Goal: Information Seeking & Learning: Learn about a topic

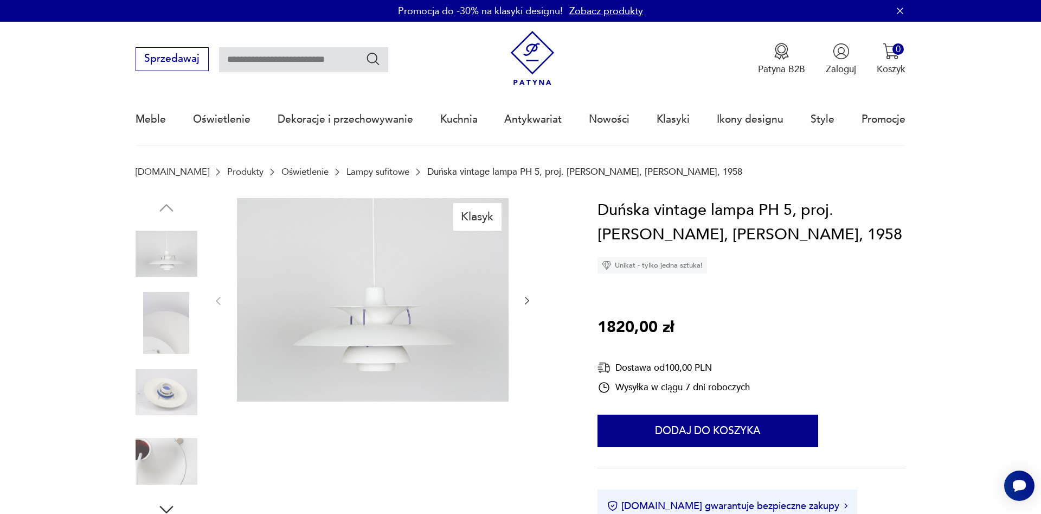
click at [526, 300] on icon "button" at bounding box center [527, 300] width 11 height 11
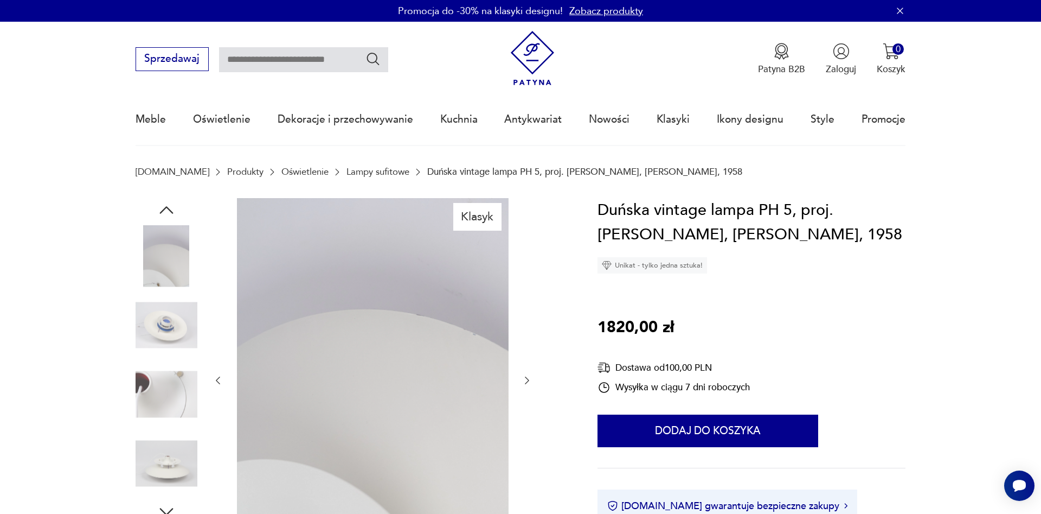
click at [526, 378] on icon "button" at bounding box center [527, 380] width 11 height 11
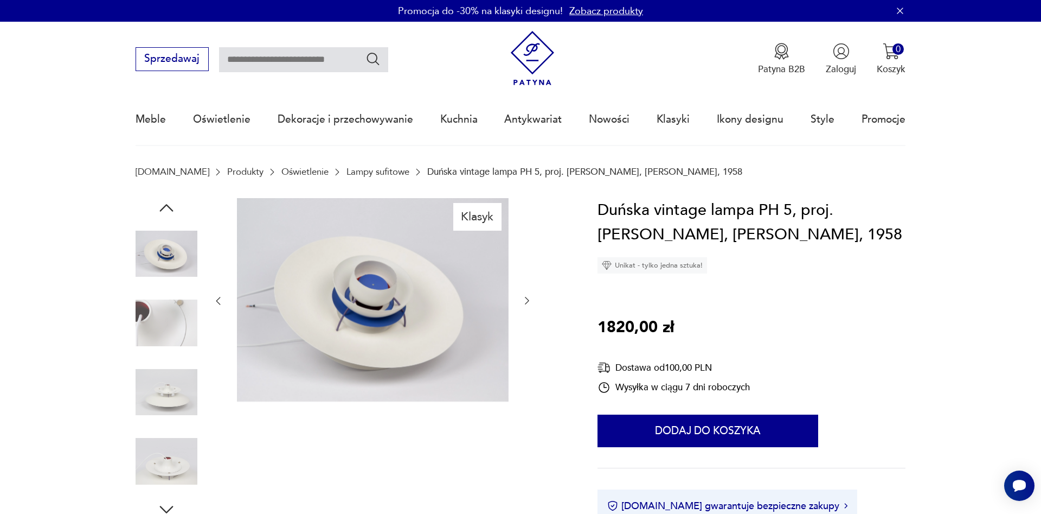
click at [528, 300] on icon "button" at bounding box center [527, 301] width 4 height 8
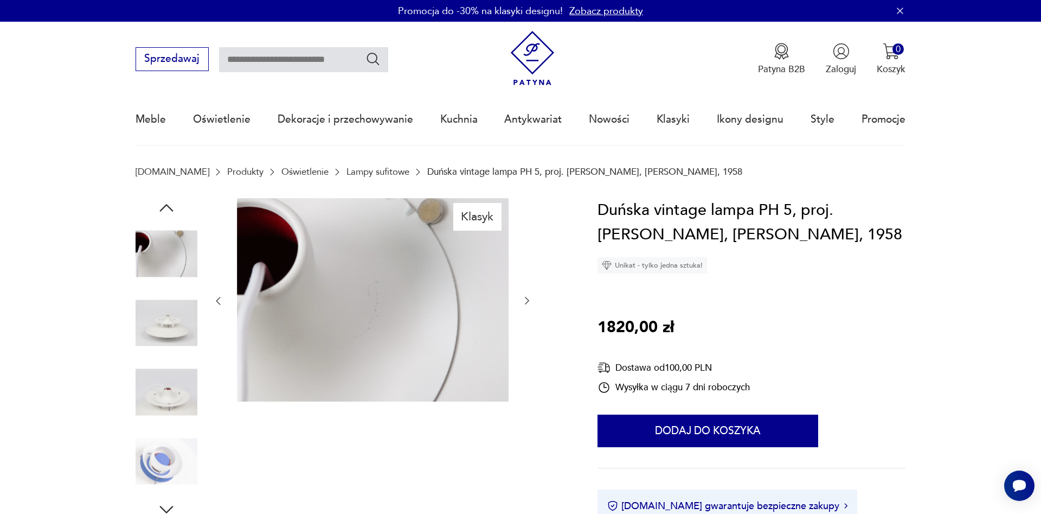
click at [528, 300] on icon "button" at bounding box center [527, 301] width 4 height 8
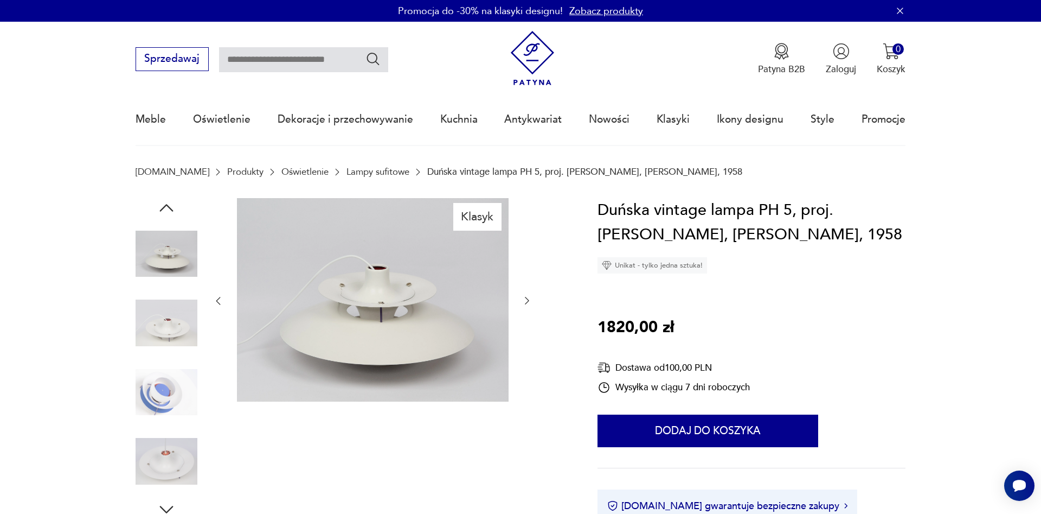
click at [528, 300] on icon "button" at bounding box center [527, 301] width 4 height 8
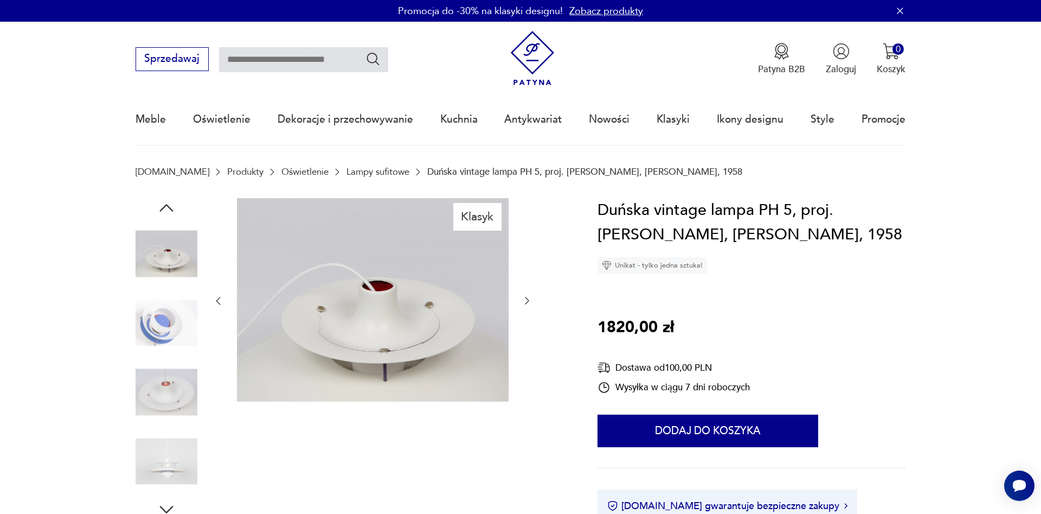
click at [528, 300] on icon "button" at bounding box center [527, 301] width 4 height 8
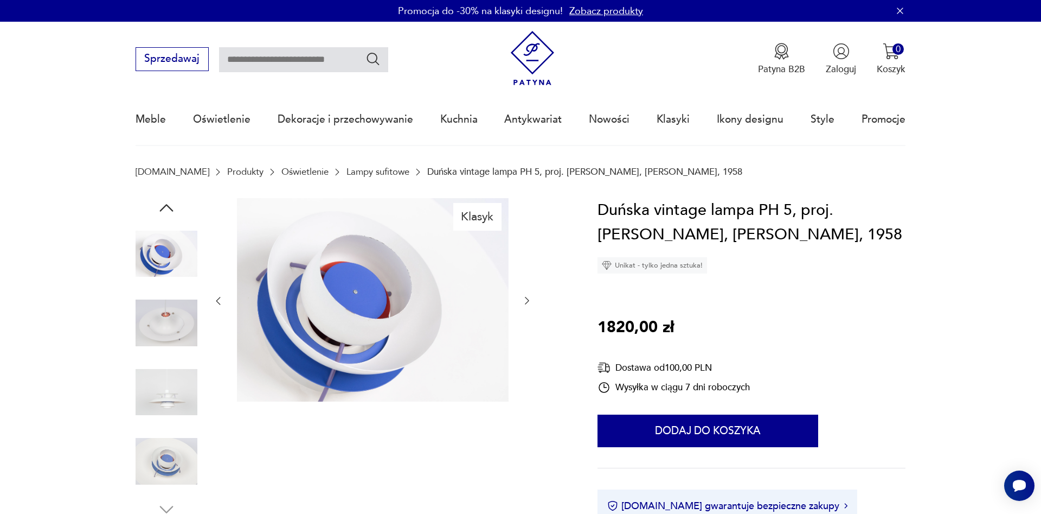
click at [528, 300] on icon "button" at bounding box center [527, 301] width 4 height 8
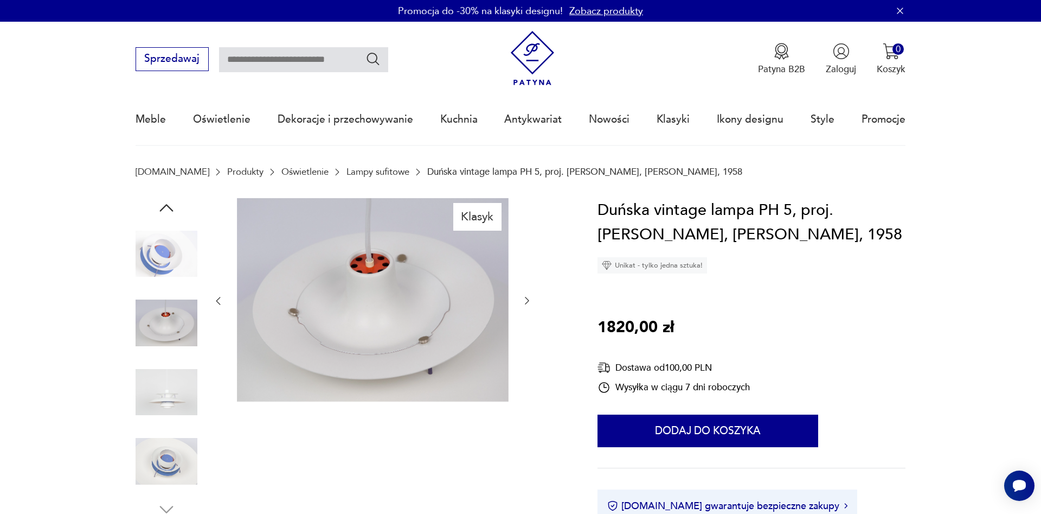
click at [528, 300] on icon "button" at bounding box center [527, 301] width 4 height 8
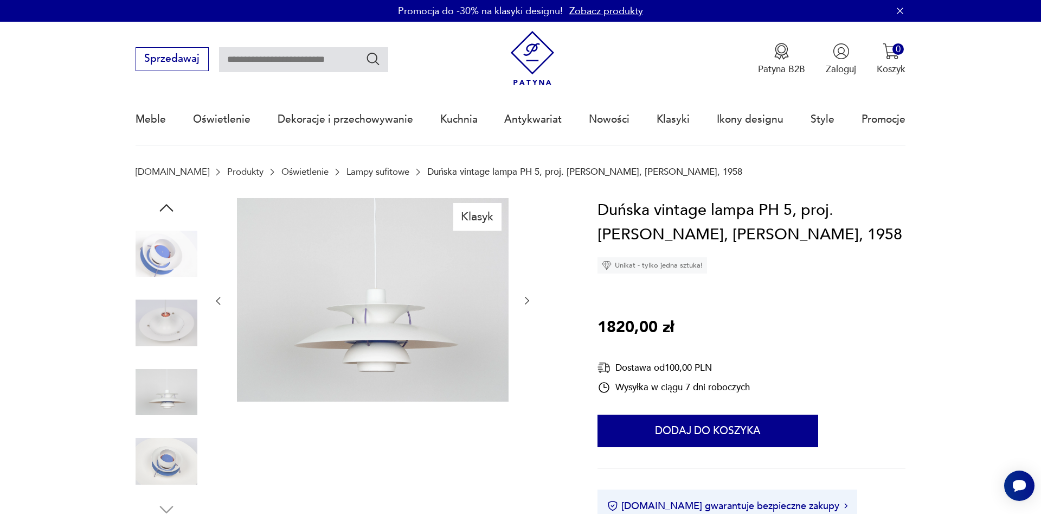
click at [357, 170] on link "Lampy sufitowe" at bounding box center [378, 172] width 63 height 10
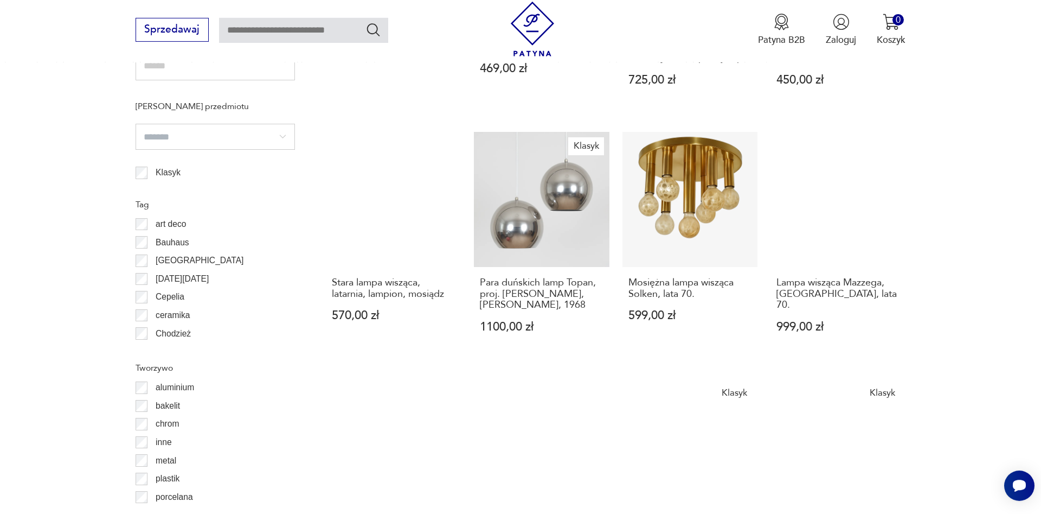
scroll to position [1086, 0]
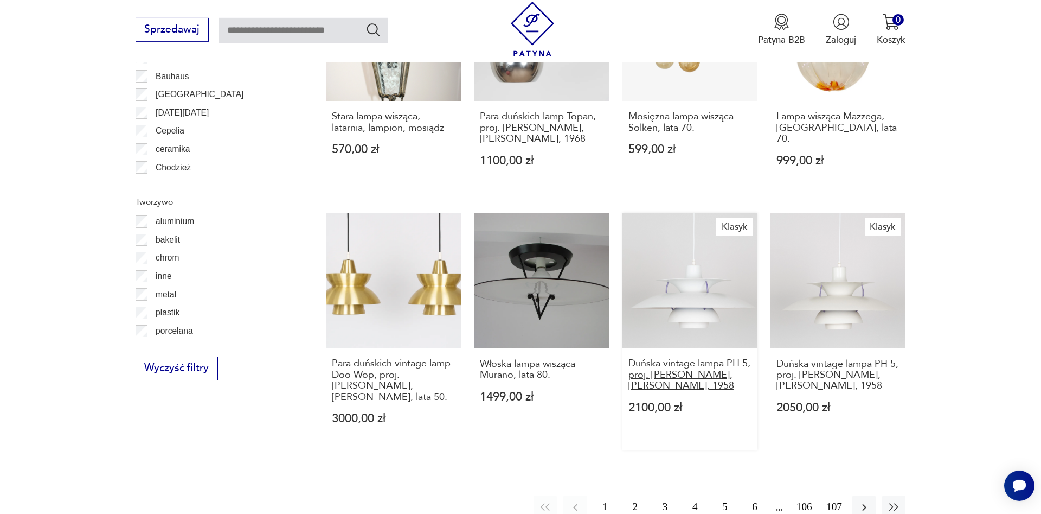
click at [714, 358] on h3 "Duńska vintage lampa PH 5, proj. [PERSON_NAME], [PERSON_NAME], 1958" at bounding box center [691, 374] width 124 height 33
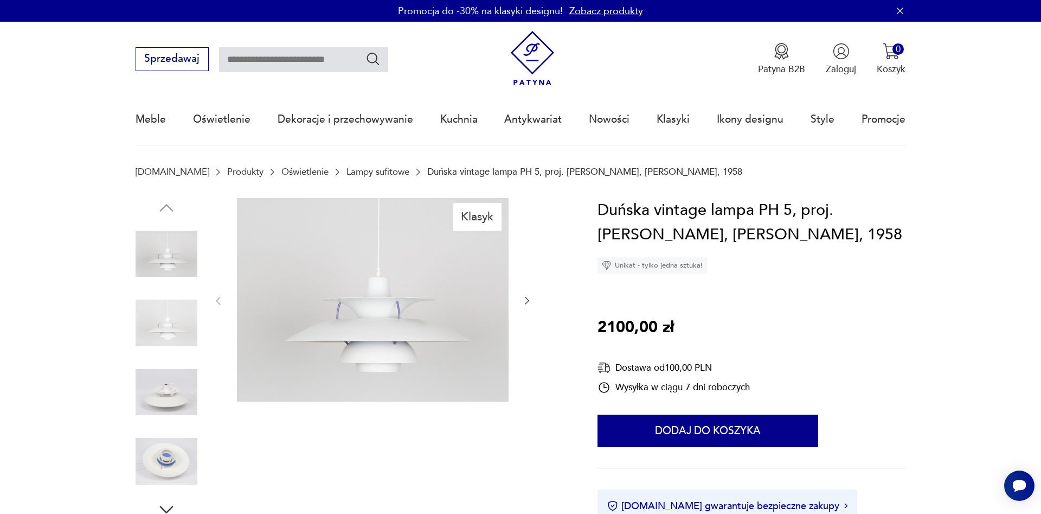
click at [531, 298] on icon "button" at bounding box center [527, 300] width 11 height 11
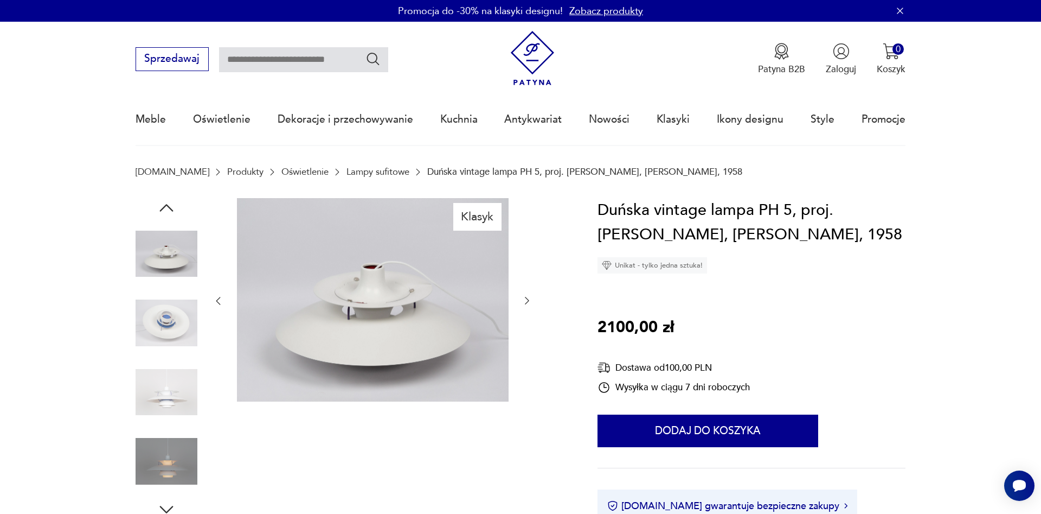
click at [531, 298] on icon "button" at bounding box center [527, 300] width 11 height 11
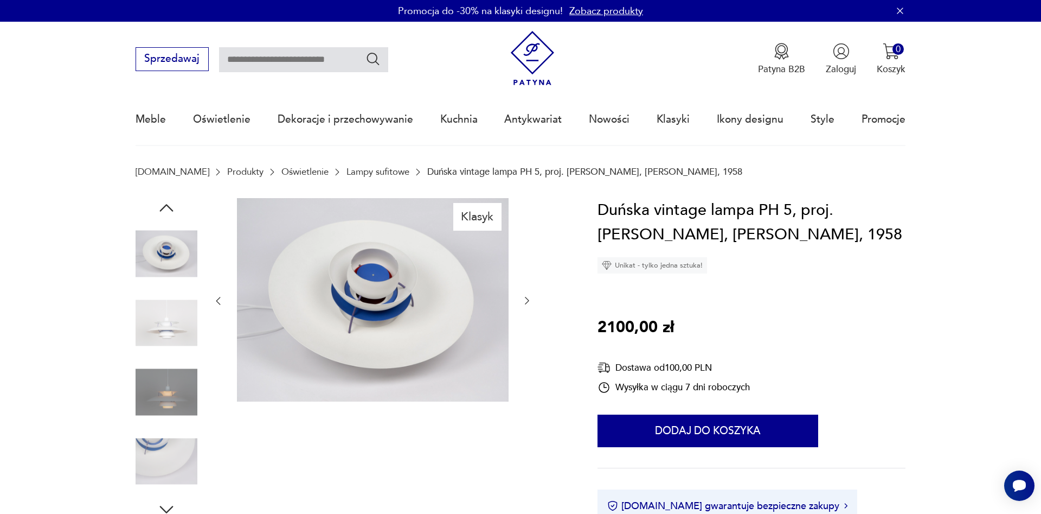
click at [531, 298] on icon "button" at bounding box center [527, 300] width 11 height 11
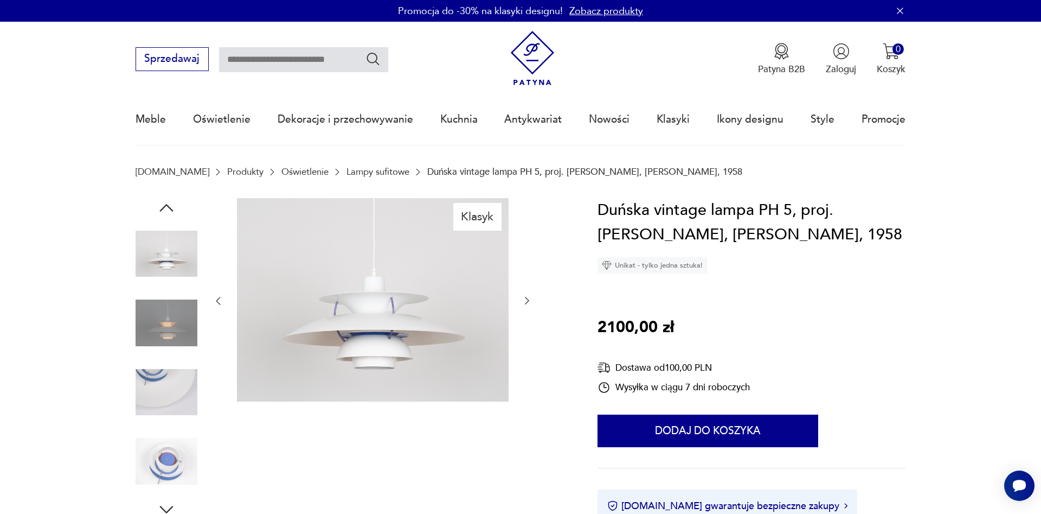
click at [531, 298] on icon "button" at bounding box center [527, 300] width 11 height 11
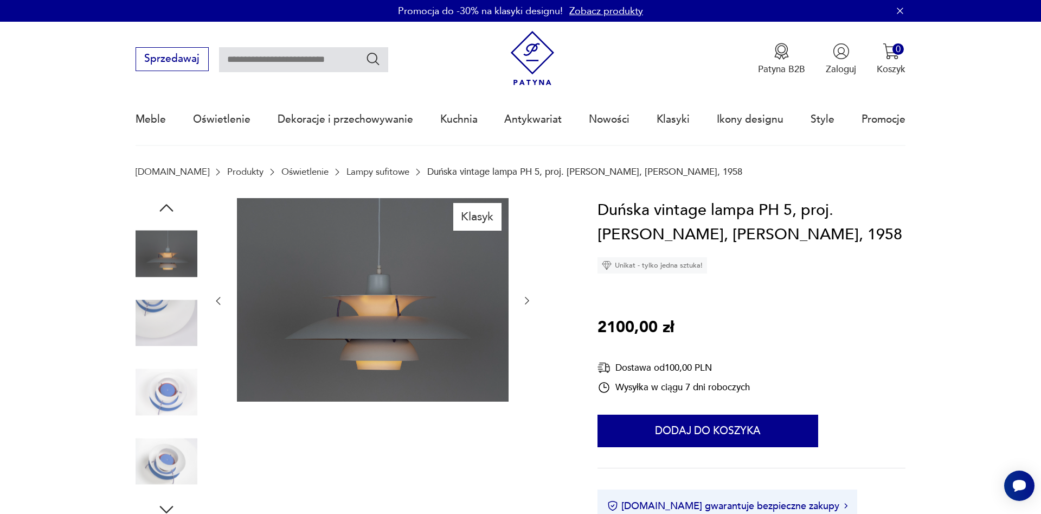
click at [531, 298] on icon "button" at bounding box center [527, 300] width 11 height 11
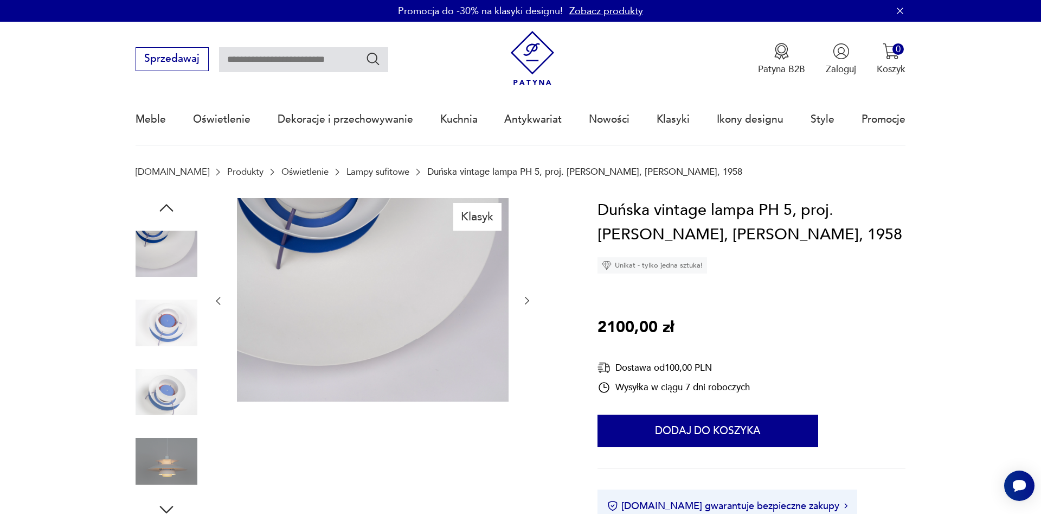
click at [531, 298] on icon "button" at bounding box center [527, 300] width 11 height 11
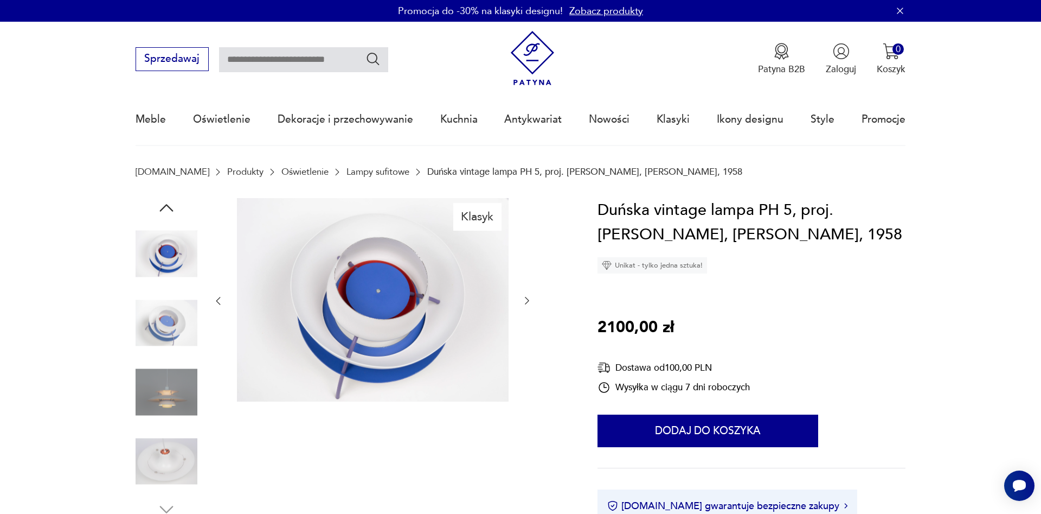
click at [531, 298] on icon "button" at bounding box center [527, 300] width 11 height 11
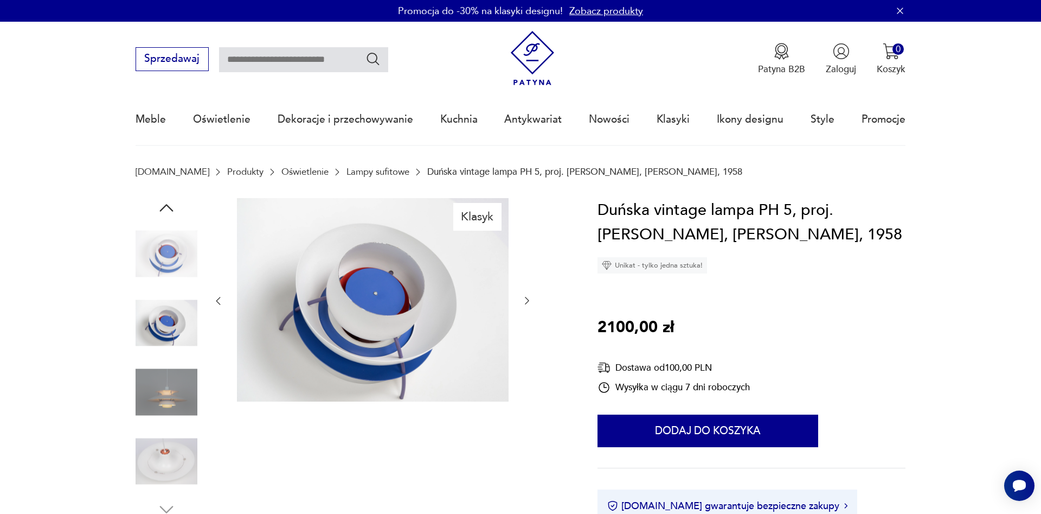
click at [531, 298] on icon "button" at bounding box center [527, 300] width 11 height 11
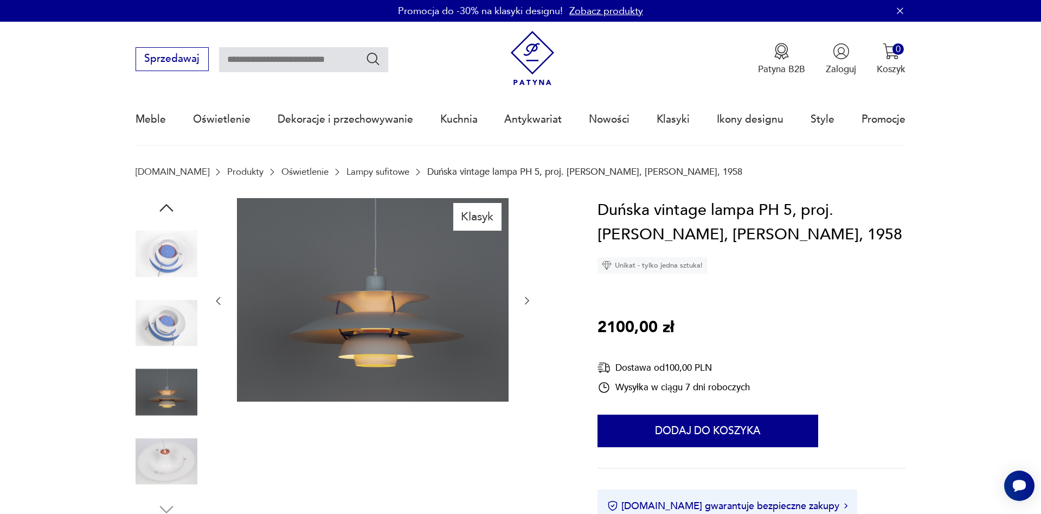
click at [531, 298] on icon "button" at bounding box center [527, 300] width 11 height 11
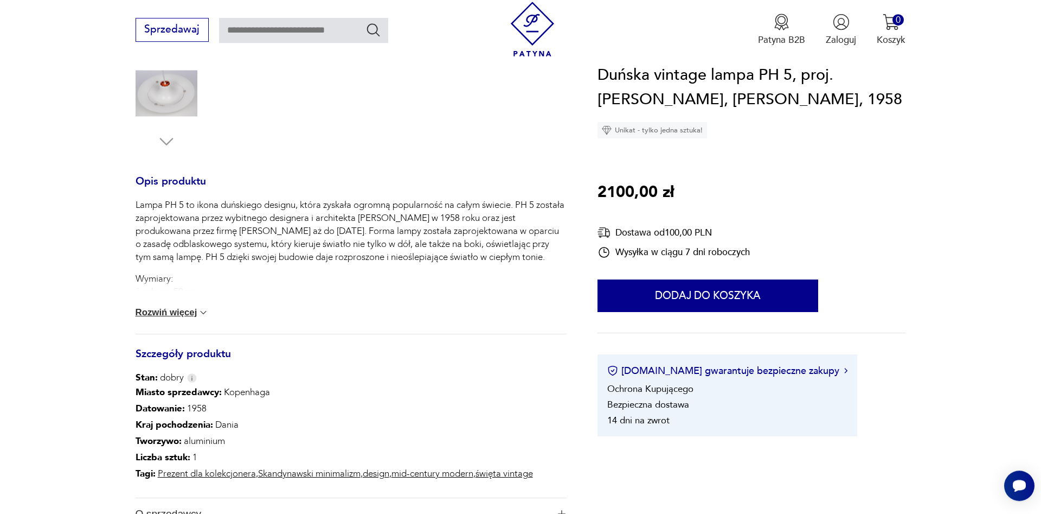
scroll to position [387, 0]
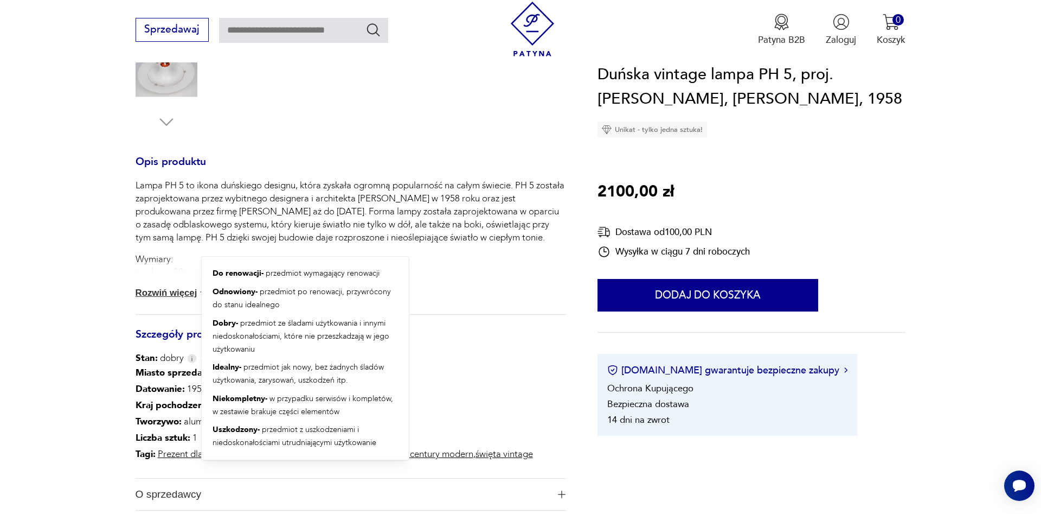
click at [191, 360] on img at bounding box center [192, 358] width 10 height 9
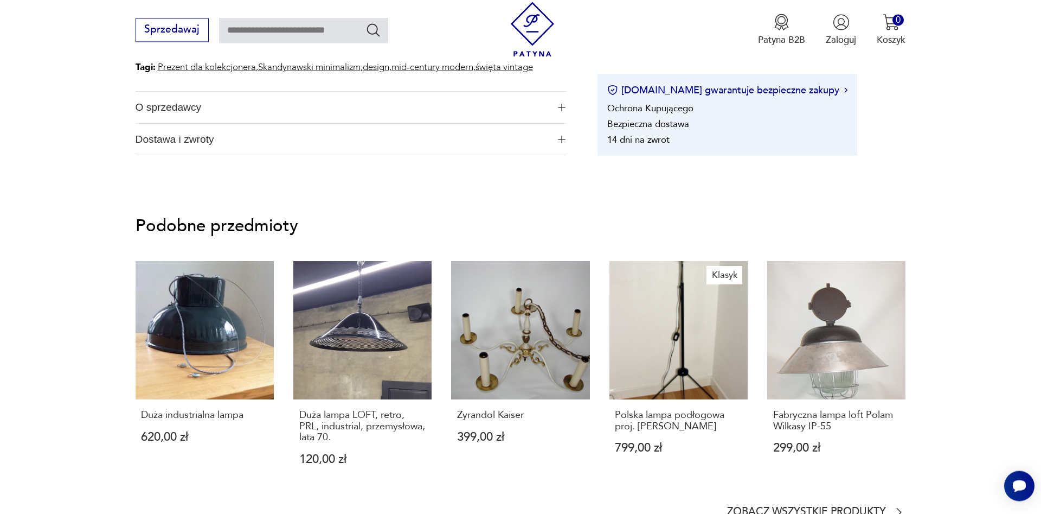
scroll to position [775, 0]
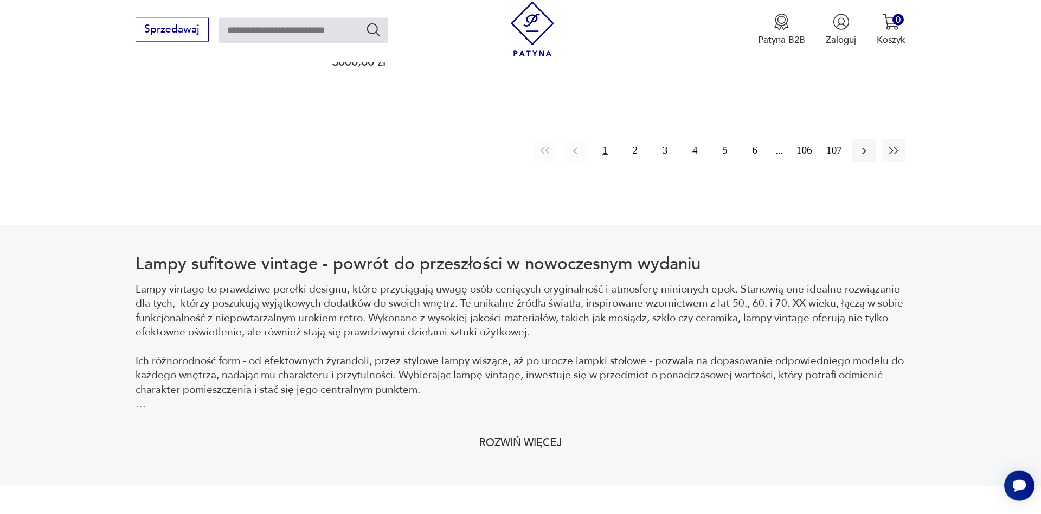
scroll to position [1393, 0]
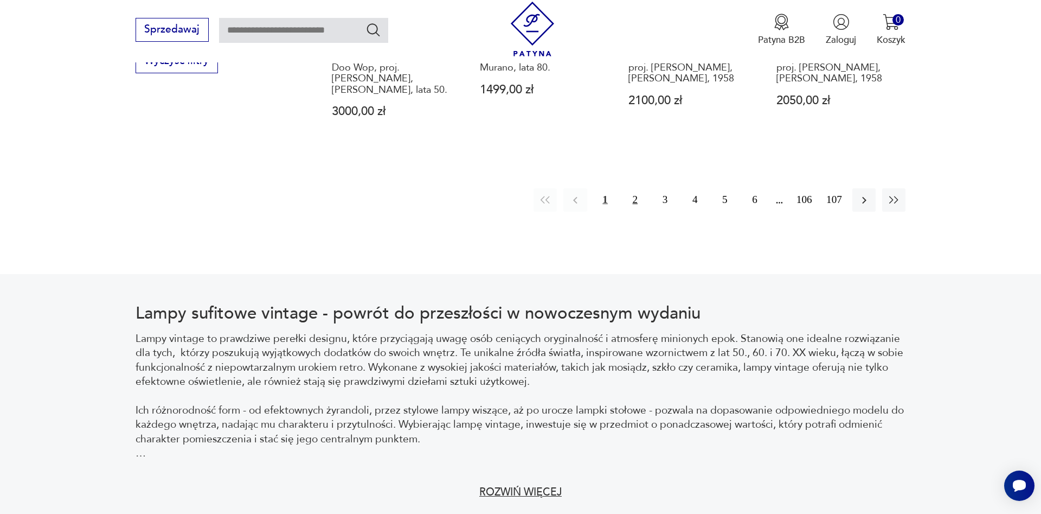
click at [632, 188] on button "2" at bounding box center [635, 199] width 23 height 23
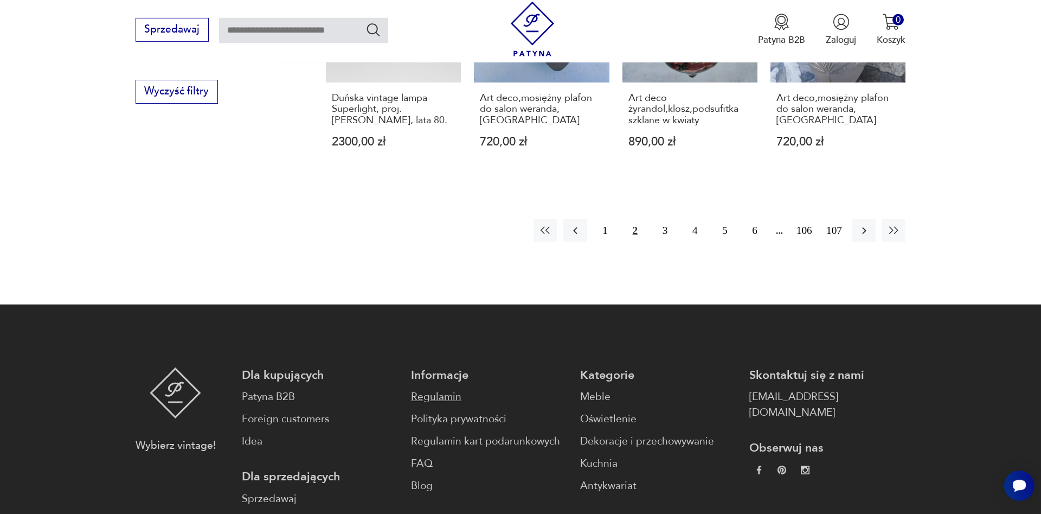
scroll to position [1318, 0]
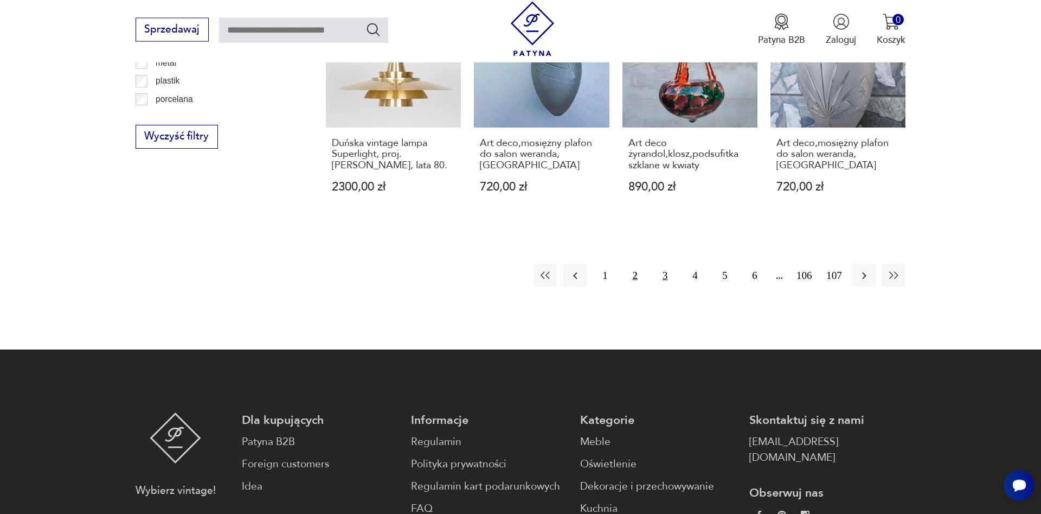
click at [668, 266] on button "3" at bounding box center [665, 275] width 23 height 23
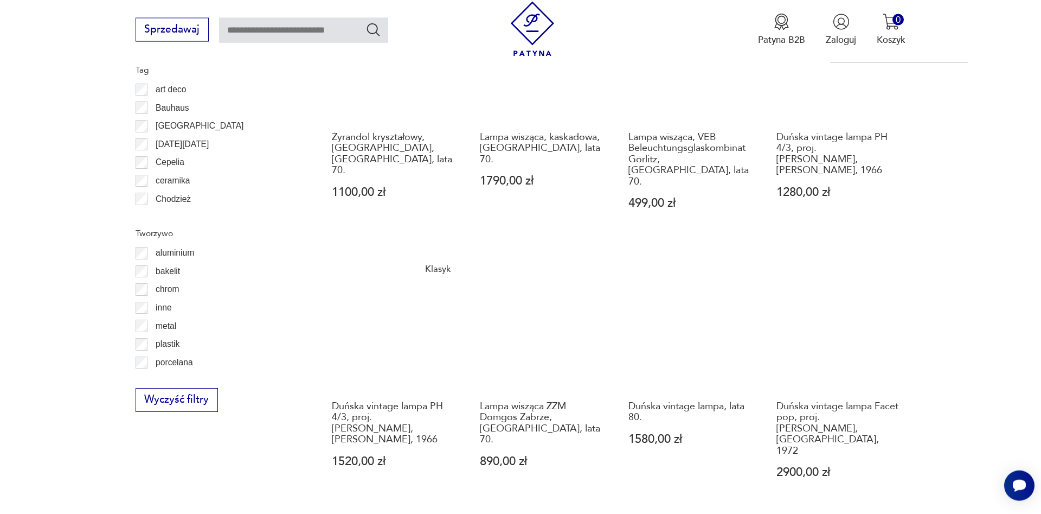
scroll to position [1152, 0]
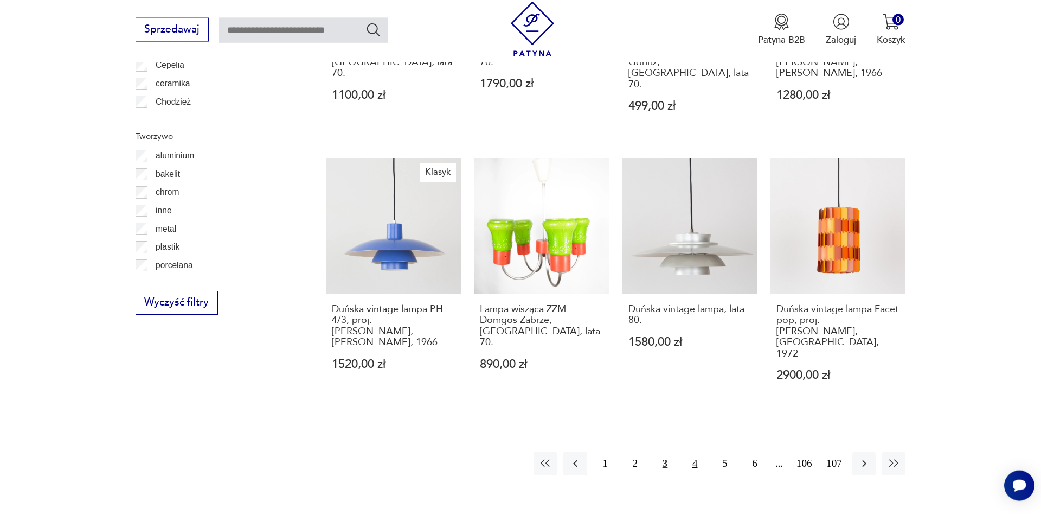
click at [695, 452] on button "4" at bounding box center [694, 463] width 23 height 23
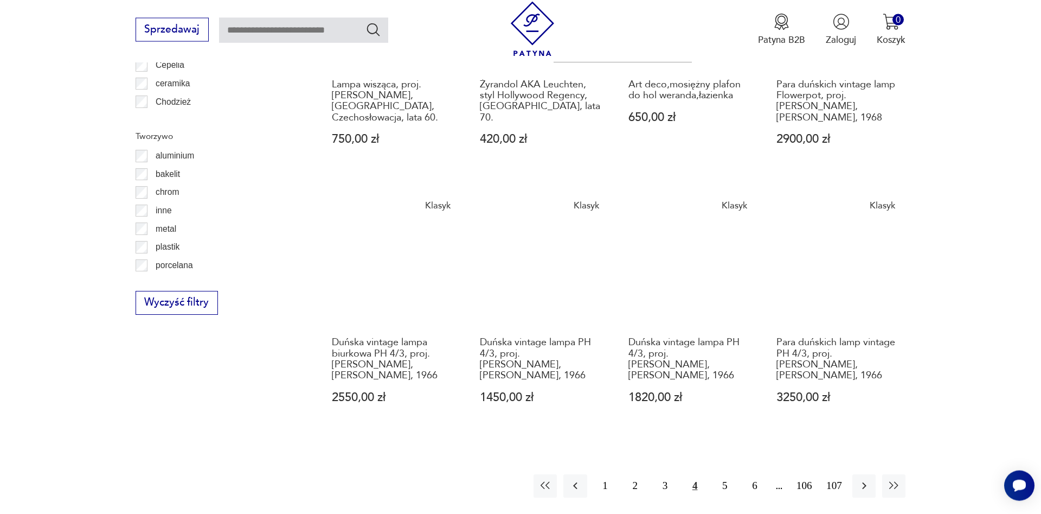
scroll to position [1207, 0]
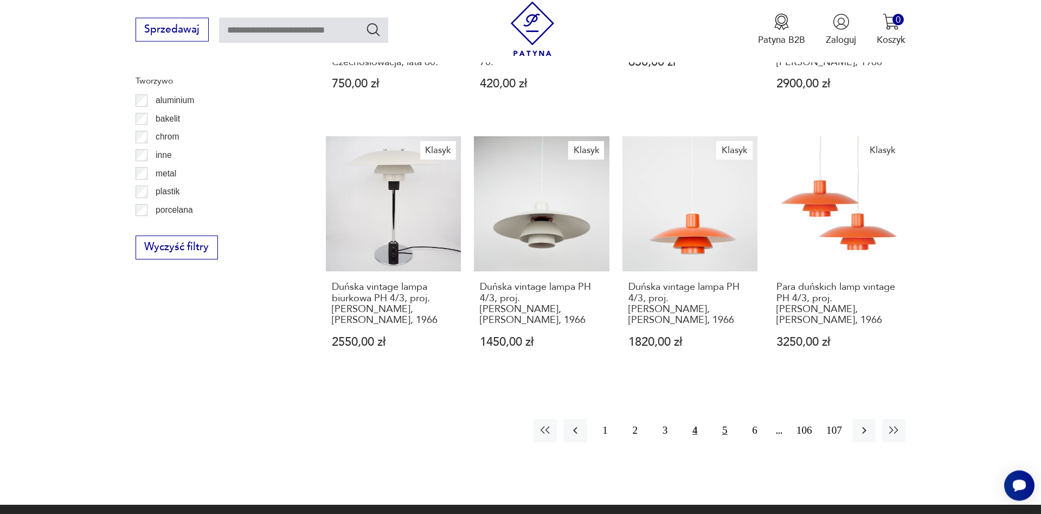
click at [726, 419] on button "5" at bounding box center [724, 430] width 23 height 23
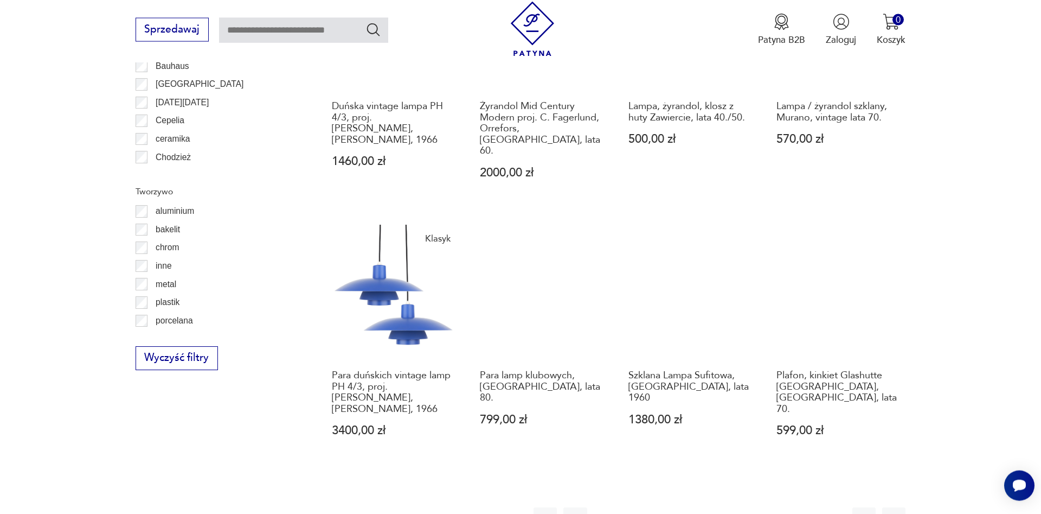
scroll to position [1318, 0]
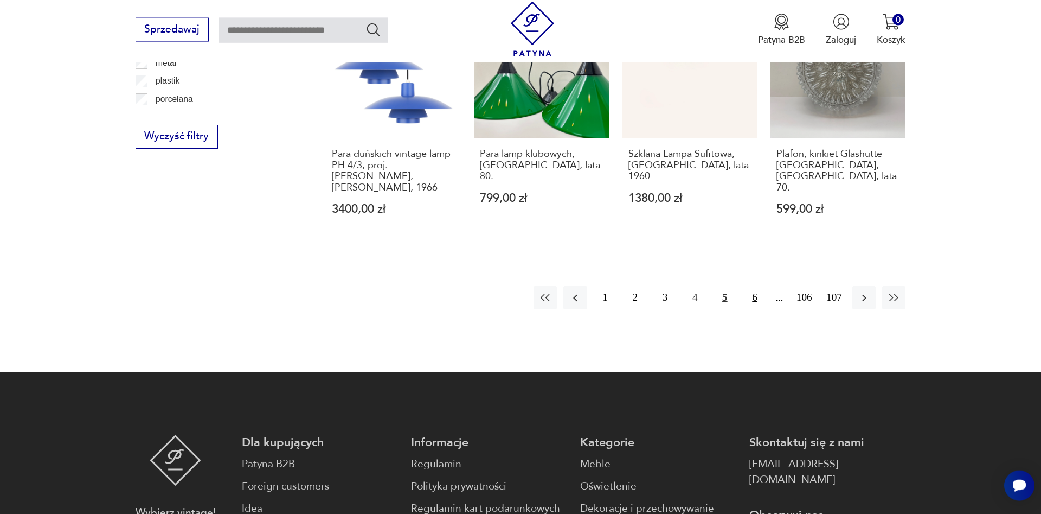
click at [757, 286] on button "6" at bounding box center [754, 297] width 23 height 23
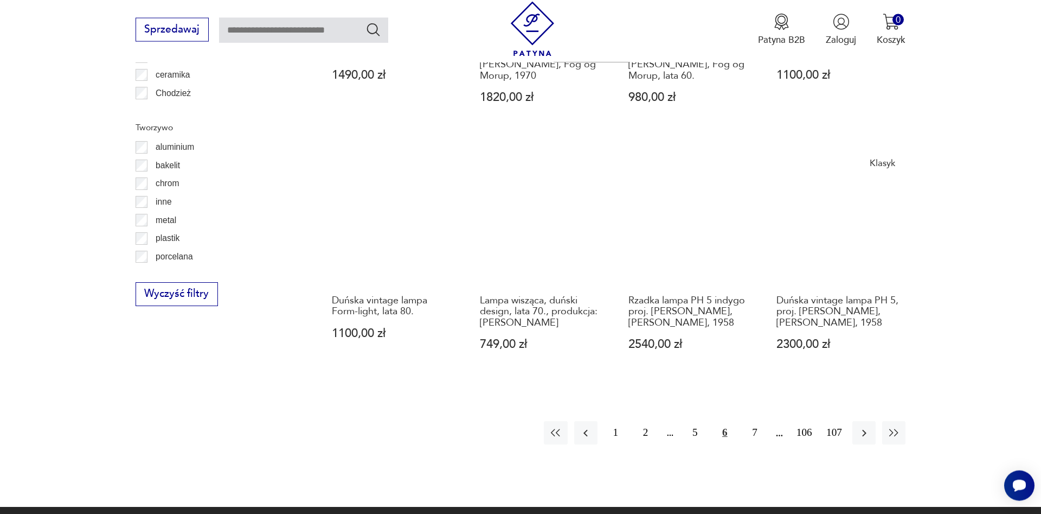
scroll to position [1208, 0]
